Goal: Transaction & Acquisition: Purchase product/service

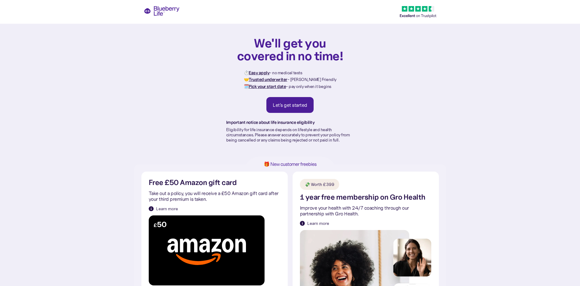
click at [298, 101] on link "Let's get started" at bounding box center [289, 105] width 47 height 16
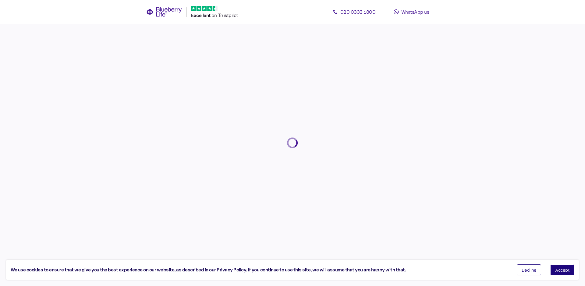
click at [563, 272] on button "Accept" at bounding box center [562, 270] width 24 height 11
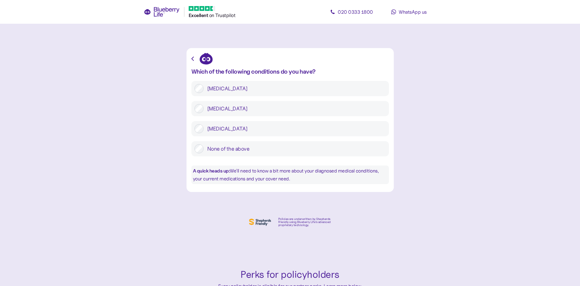
click at [215, 89] on label "[MEDICAL_DATA]" at bounding box center [294, 88] width 182 height 9
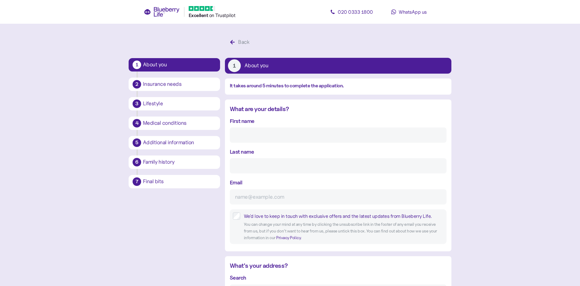
click at [298, 128] on div "First name" at bounding box center [338, 130] width 217 height 26
click at [292, 136] on input "First name" at bounding box center [338, 135] width 217 height 15
type input "[PERSON_NAME]"
